Goal: Find specific page/section: Find specific page/section

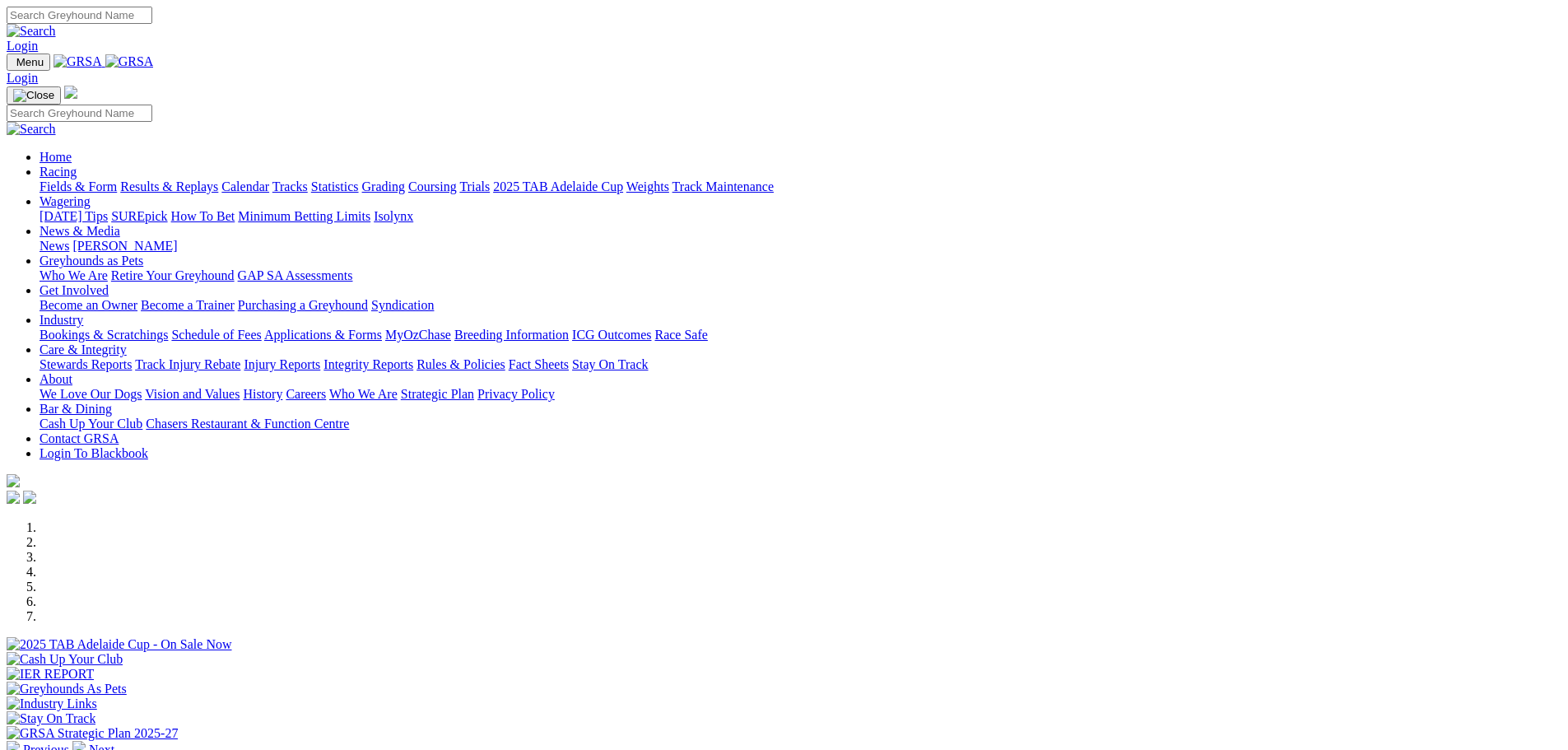
scroll to position [494, 0]
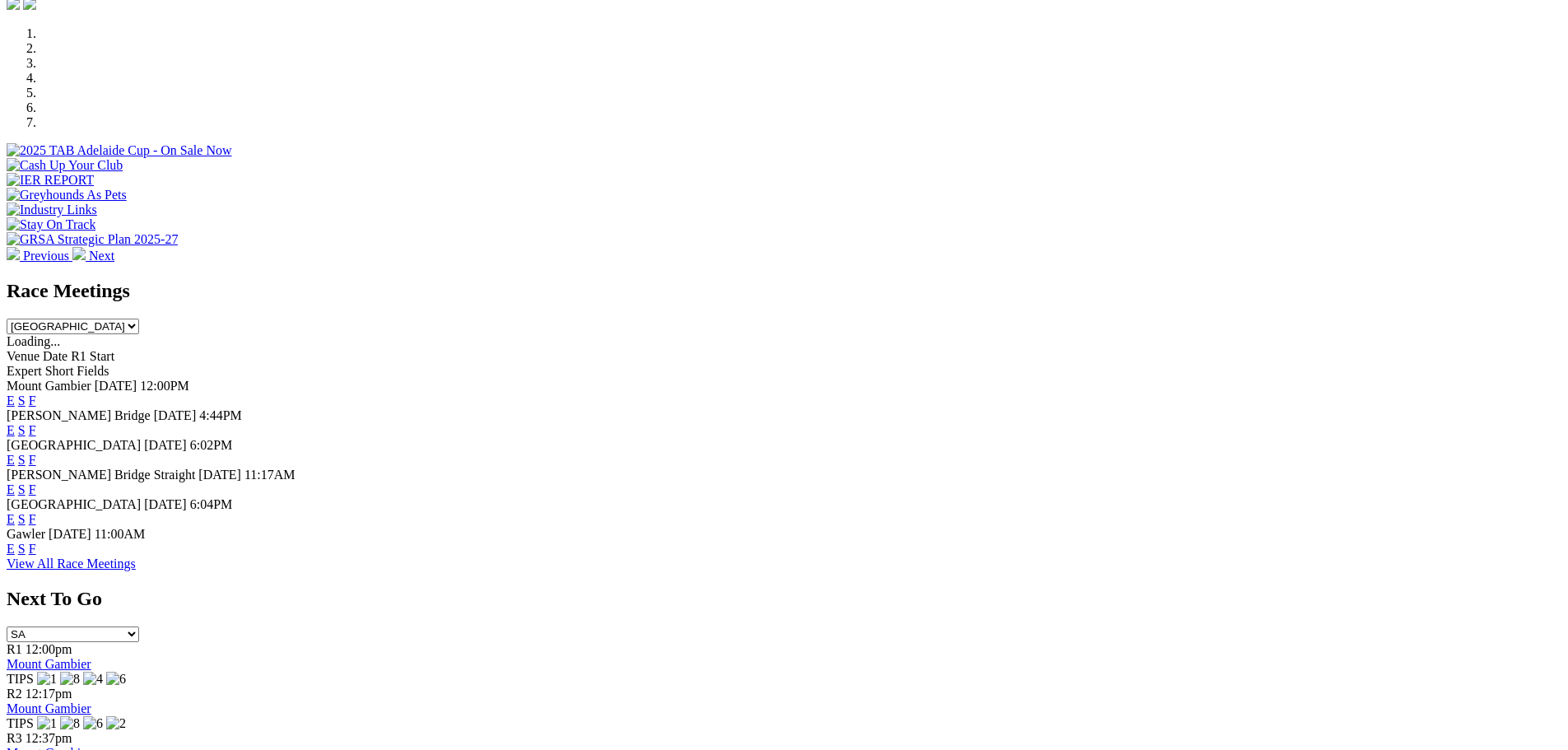
click at [36, 512] on link "F" at bounding box center [32, 518] width 7 height 14
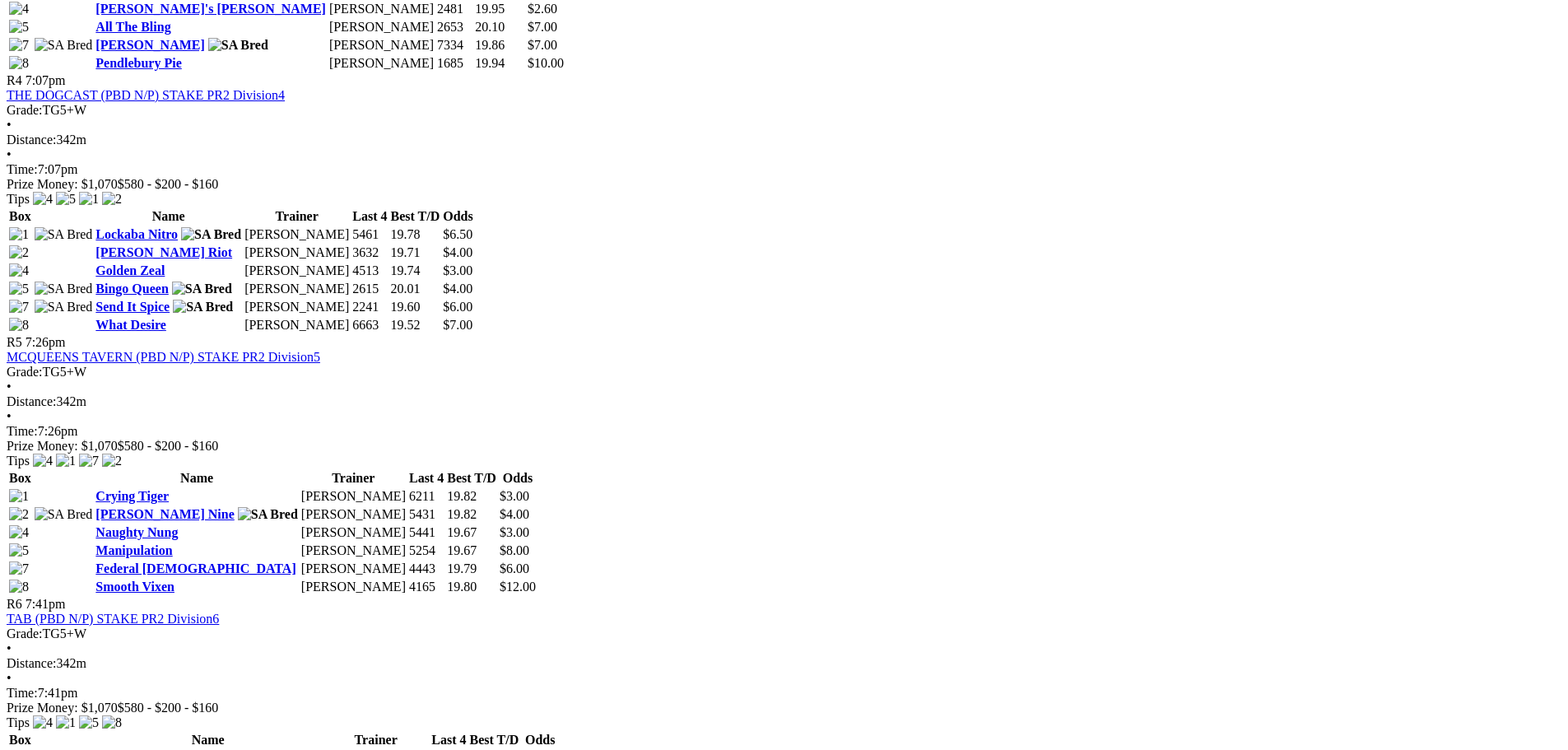
scroll to position [1564, 0]
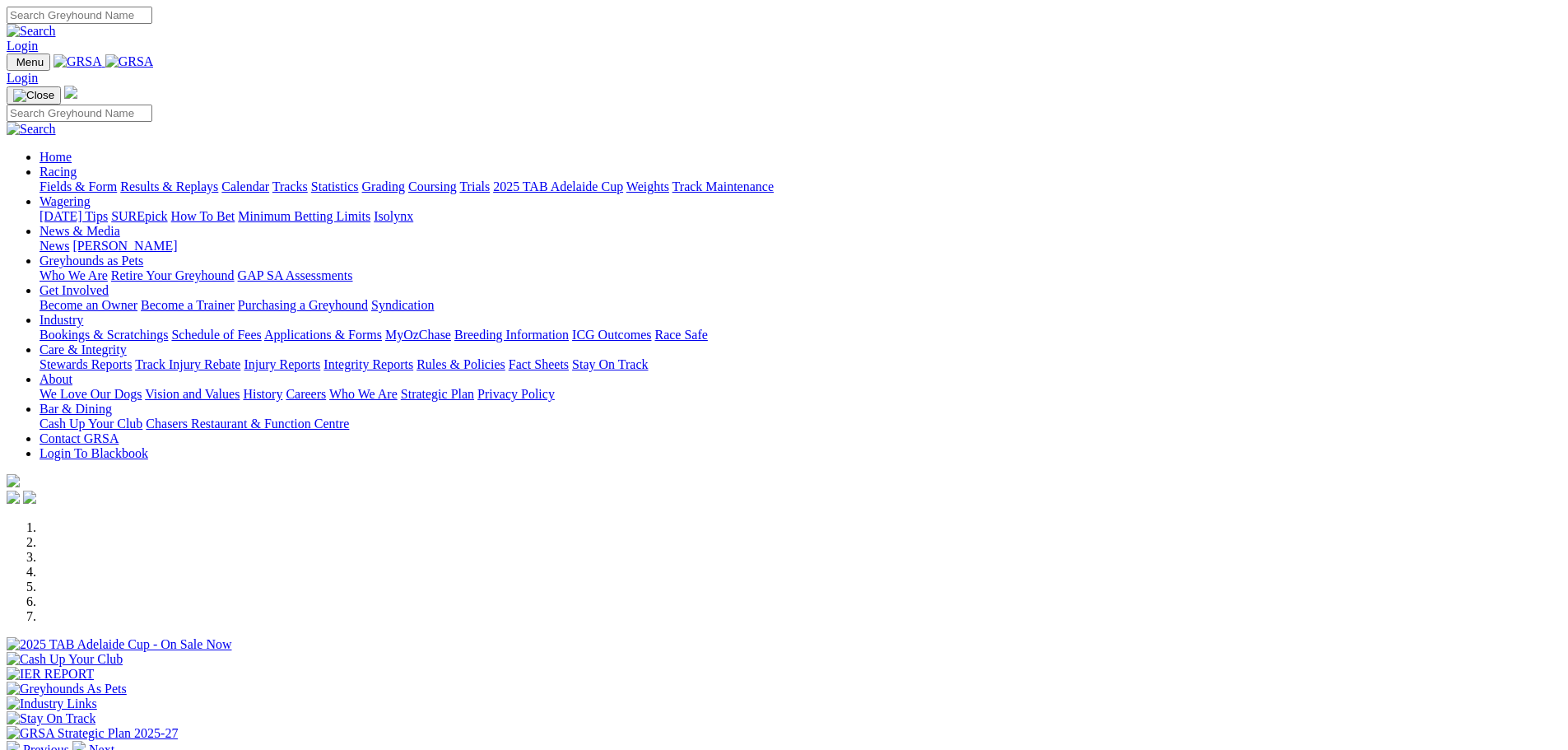
scroll to position [494, 0]
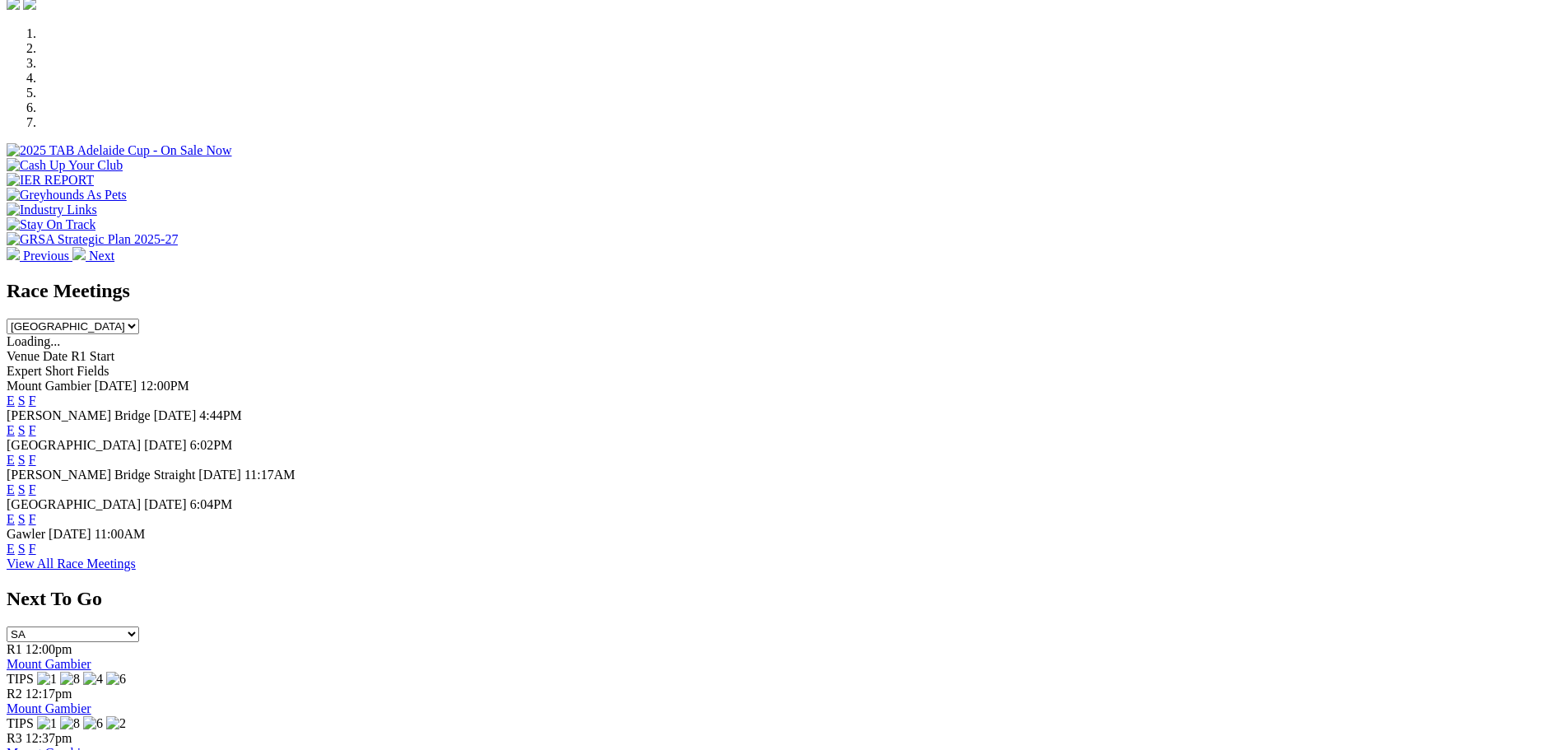
click at [36, 553] on link "F" at bounding box center [32, 548] width 7 height 14
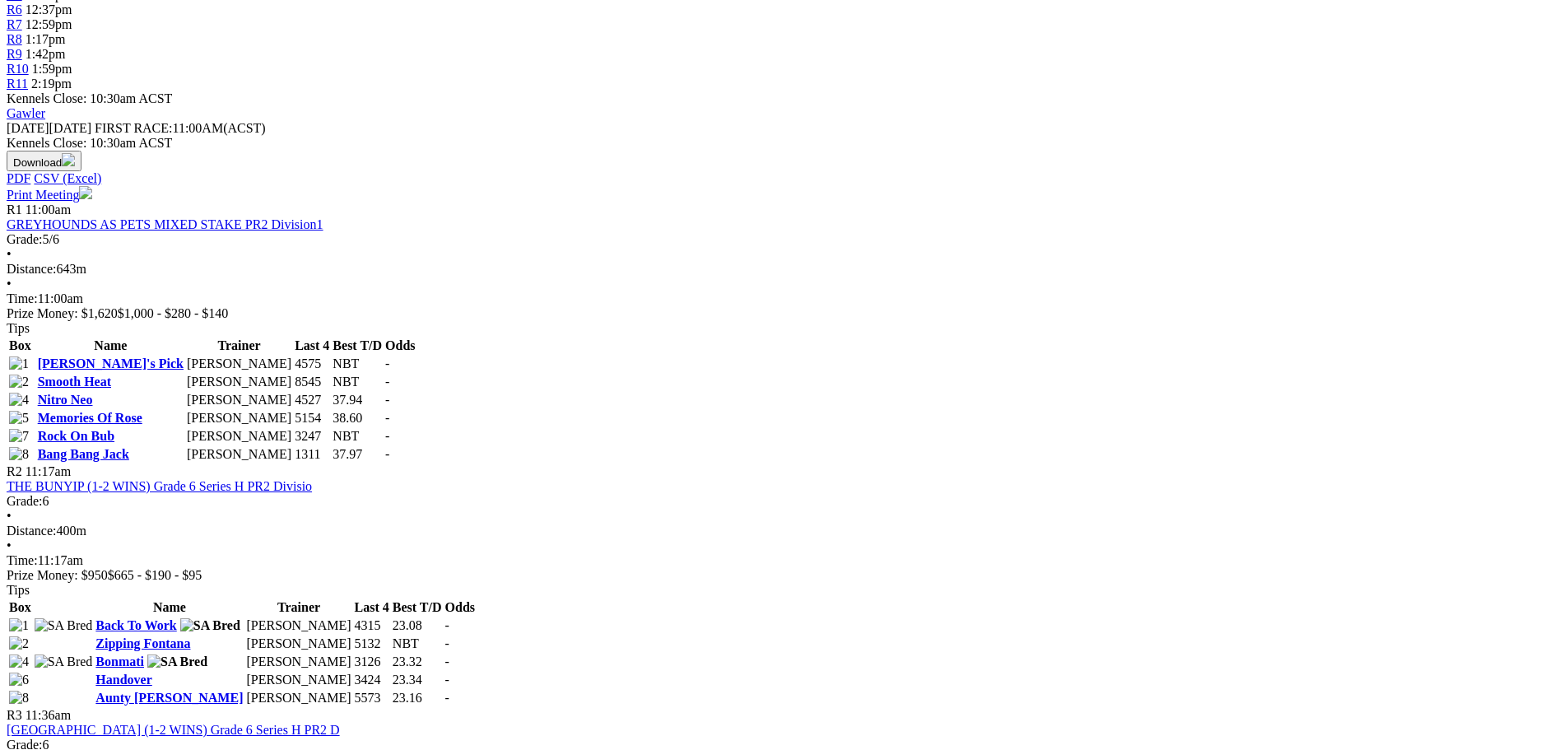
scroll to position [659, 0]
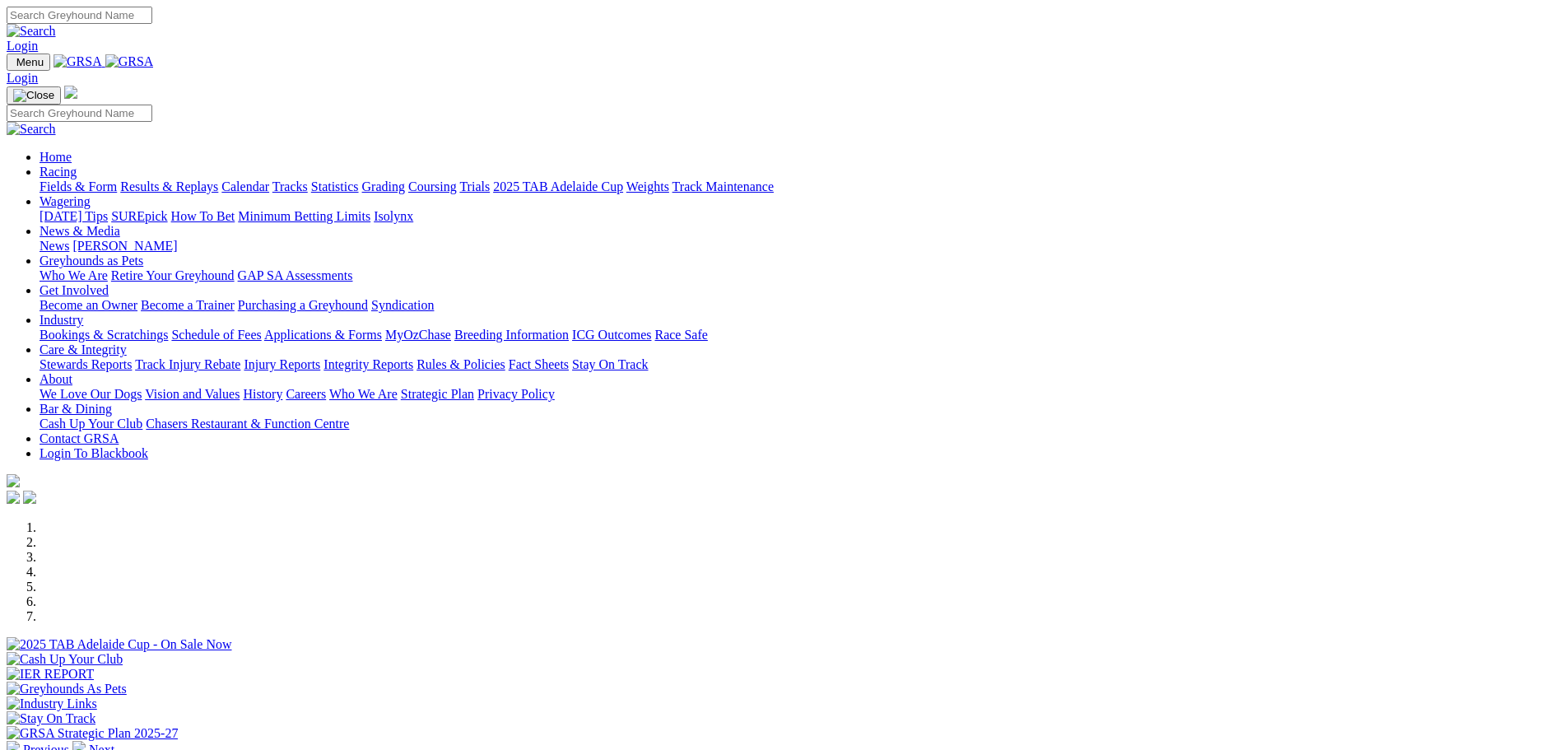
scroll to position [494, 0]
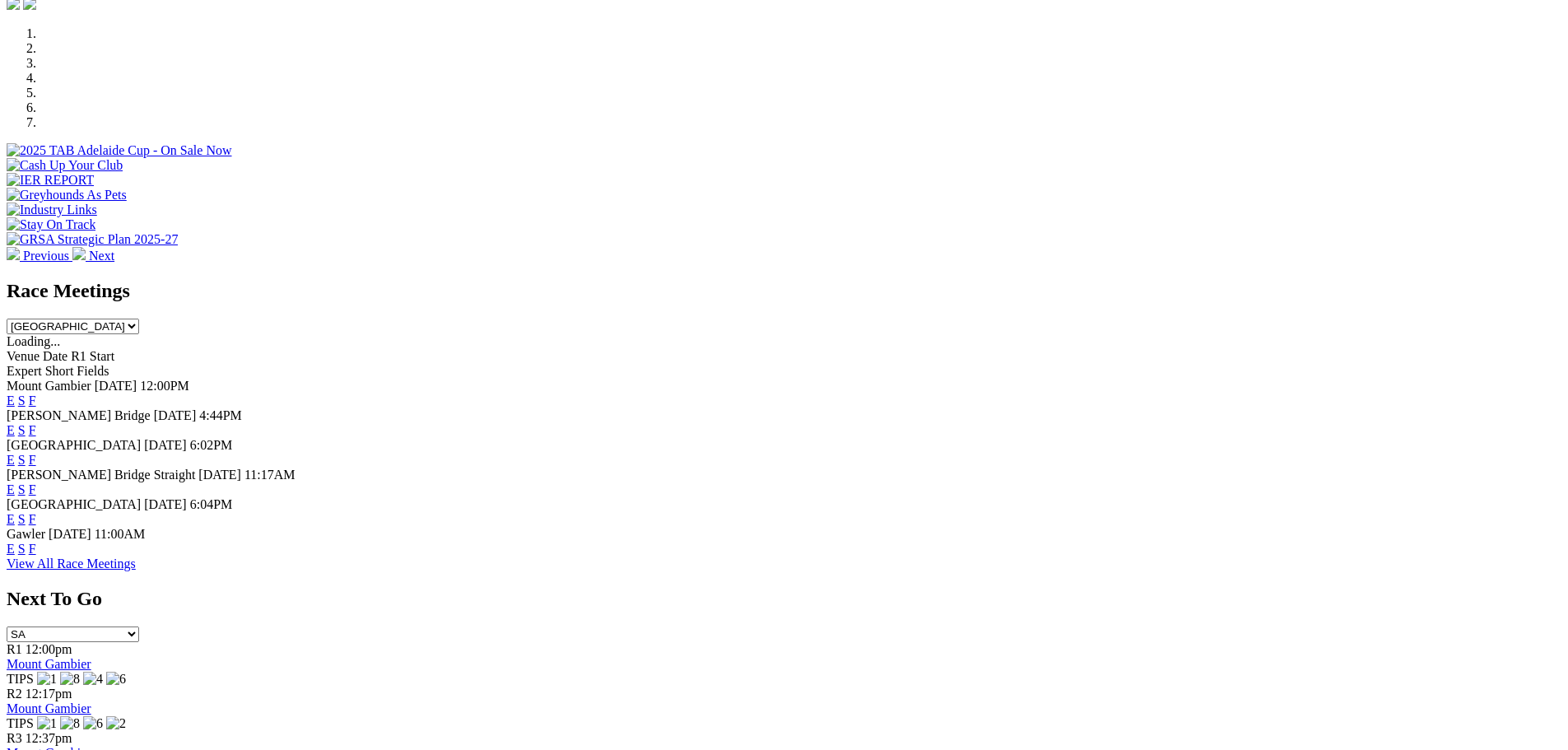
click at [36, 453] on link "F" at bounding box center [32, 459] width 7 height 14
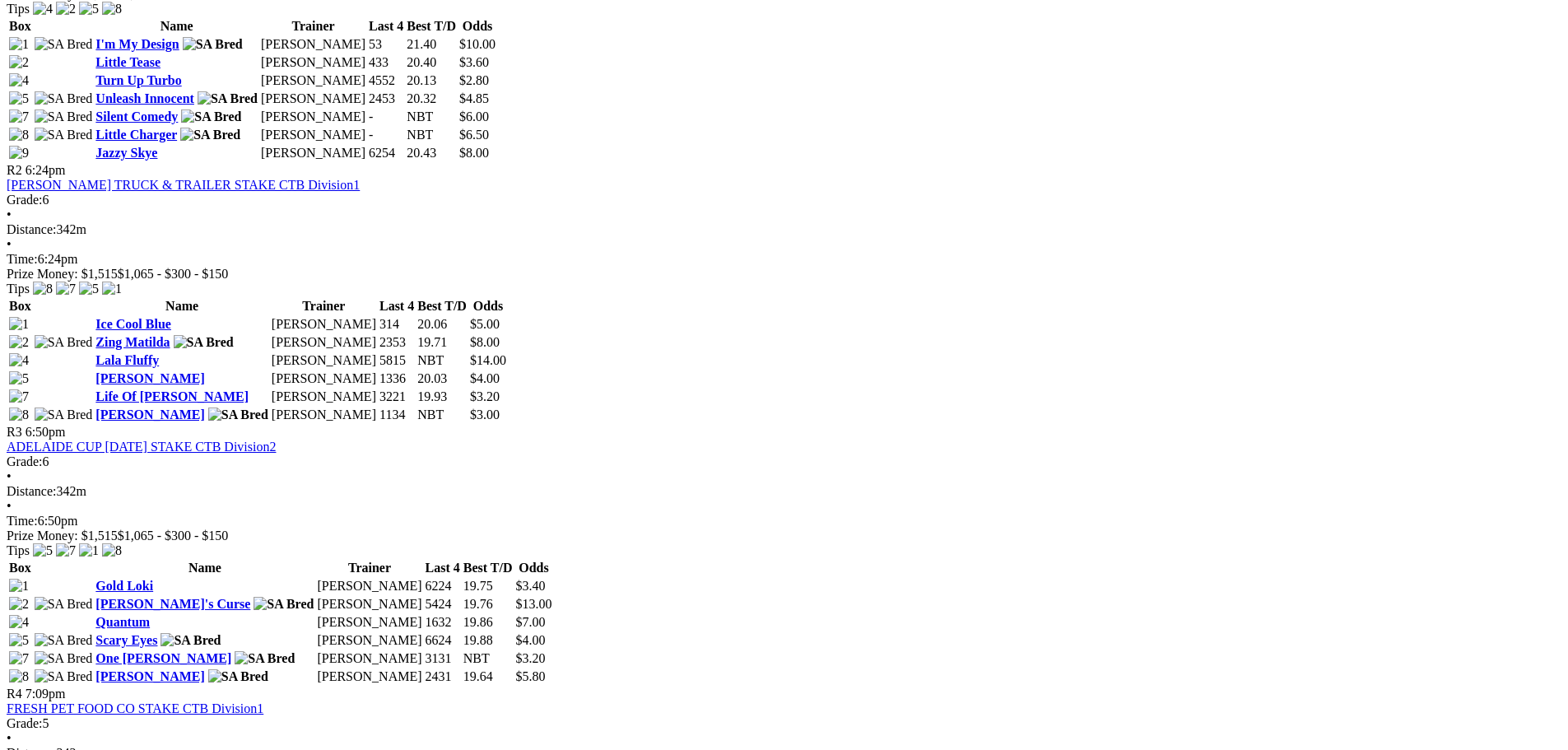
scroll to position [987, 0]
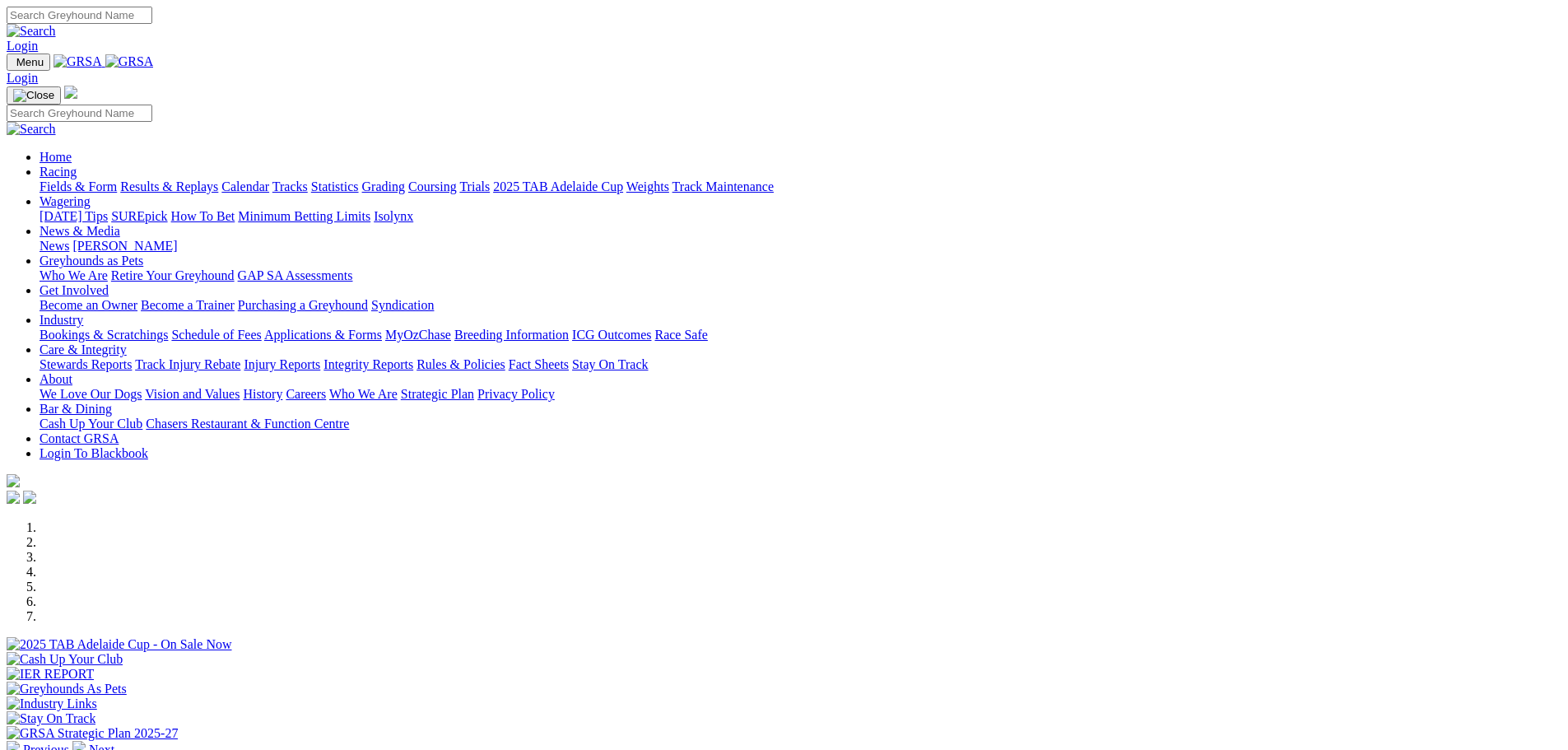
scroll to position [494, 0]
